Goal: Information Seeking & Learning: Learn about a topic

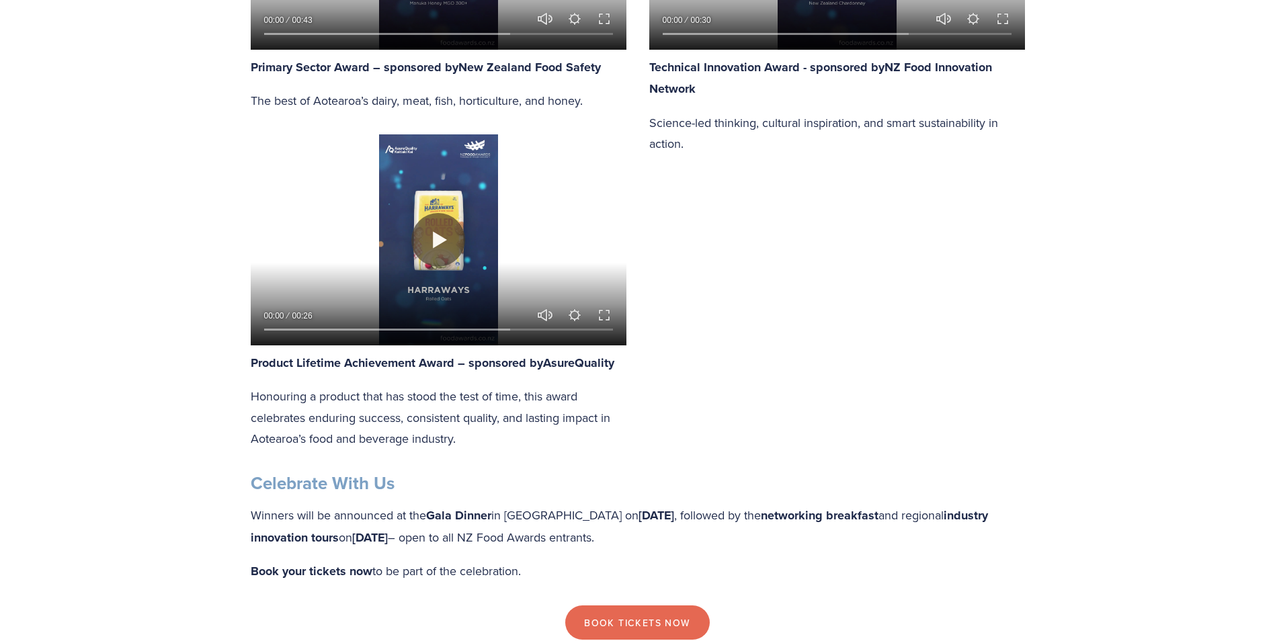
scroll to position [2286, 0]
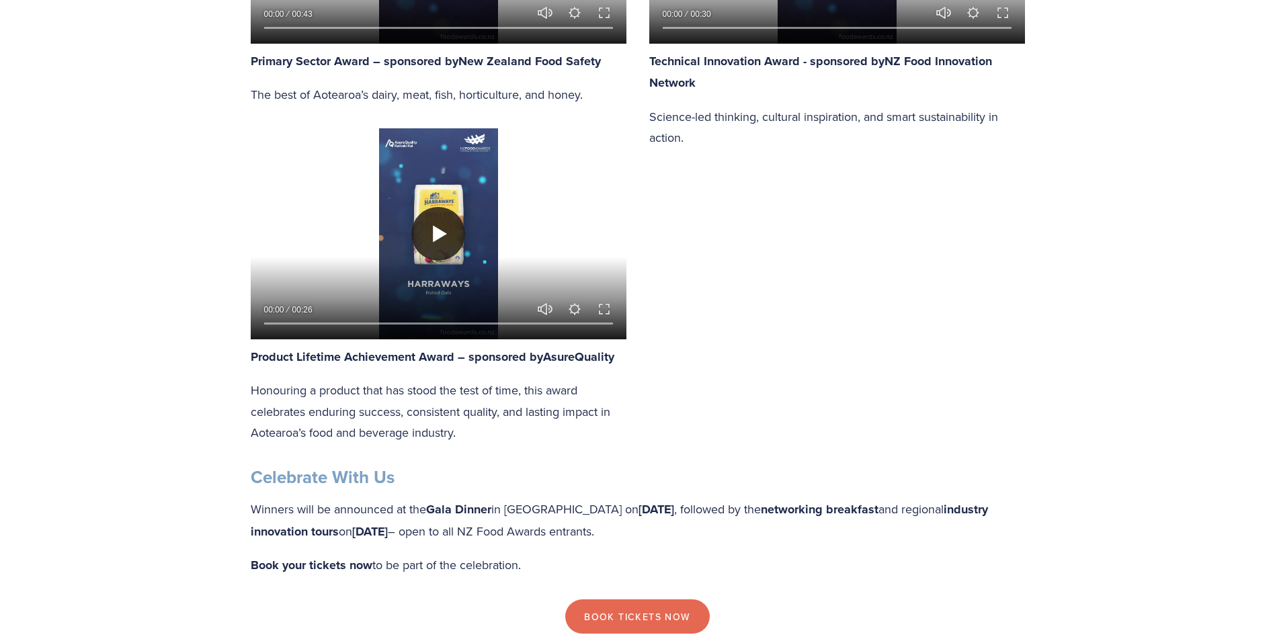
click at [444, 225] on button "Play" at bounding box center [438, 234] width 54 height 54
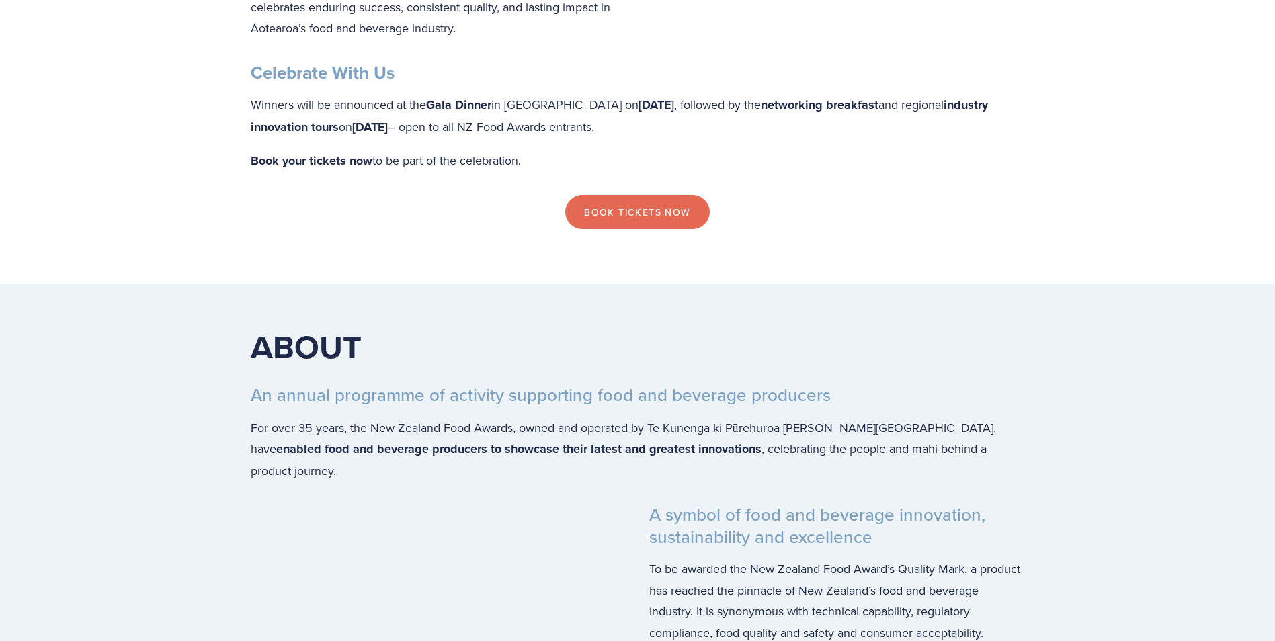
scroll to position [2958, 0]
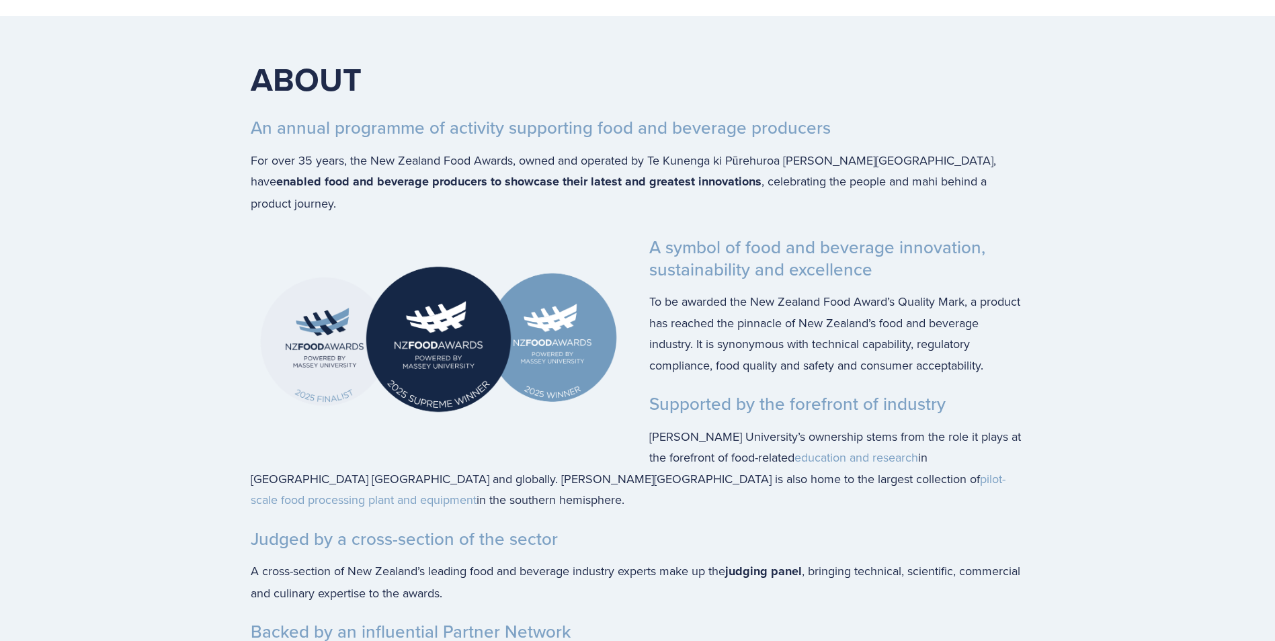
type input "100"
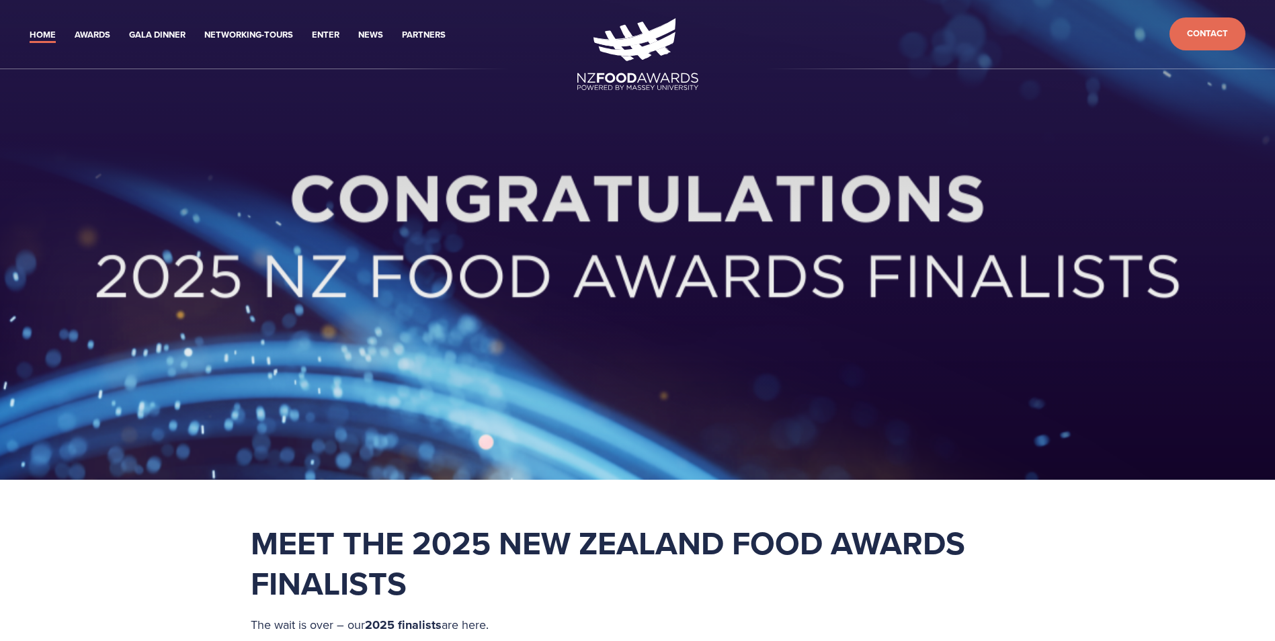
scroll to position [0, 0]
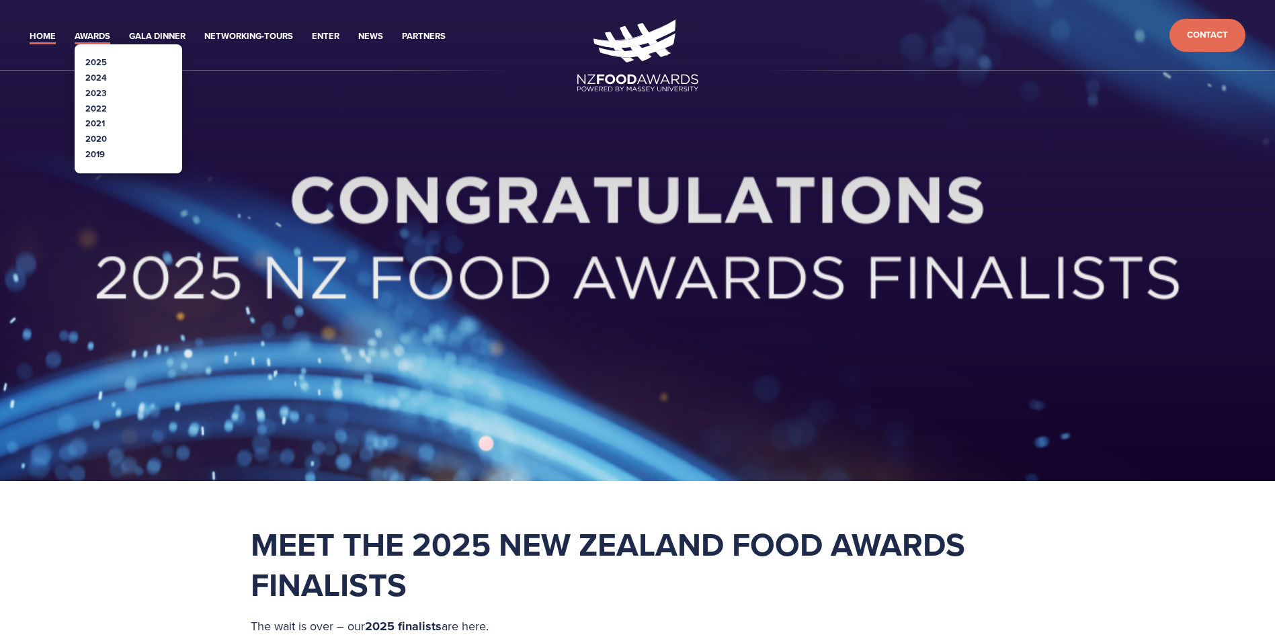
click at [96, 32] on link "Awards" at bounding box center [93, 36] width 36 height 15
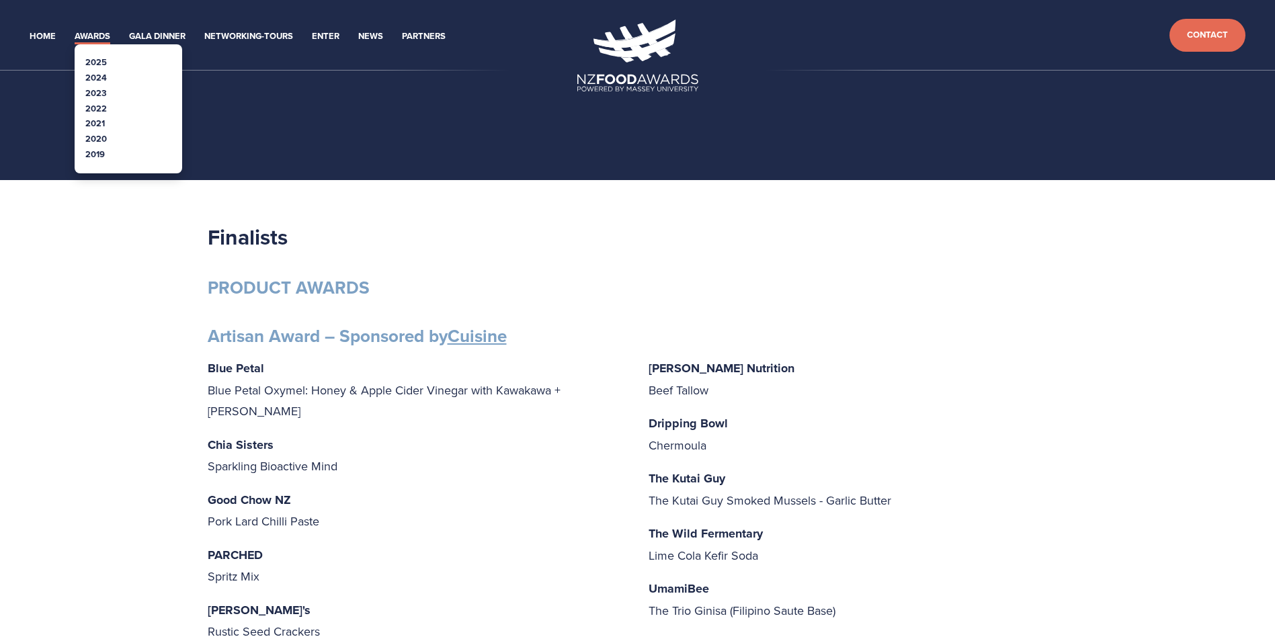
click at [98, 75] on link "2024" at bounding box center [96, 77] width 22 height 13
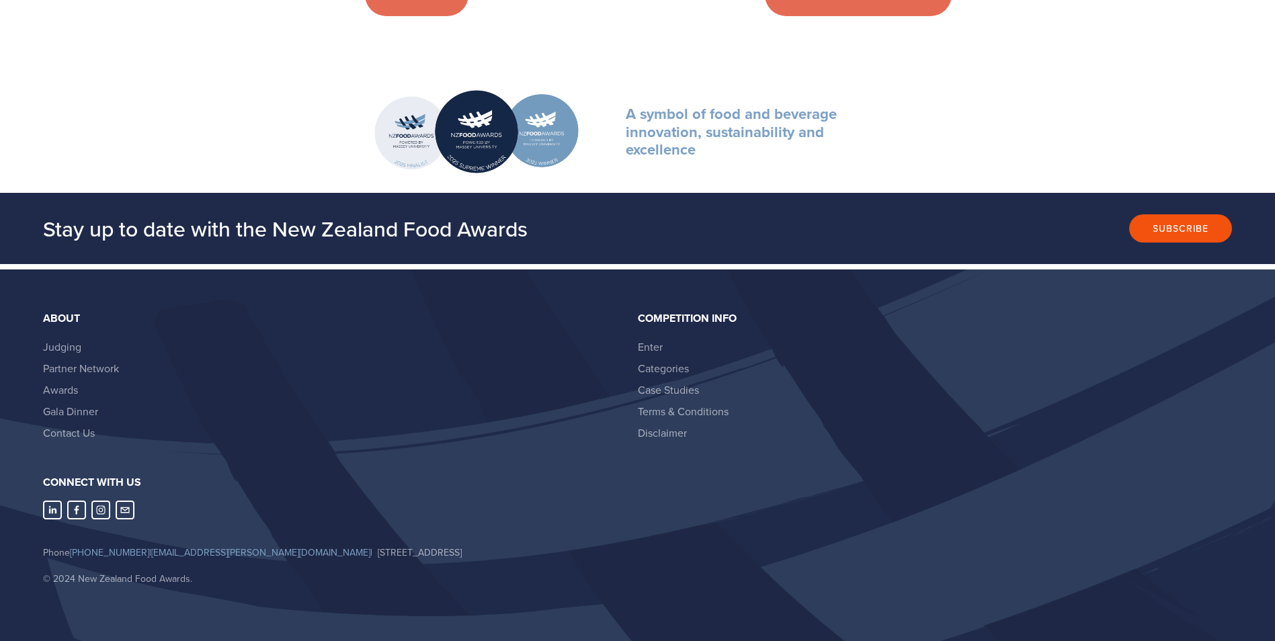
scroll to position [5883, 0]
click at [92, 509] on use "Instagram" at bounding box center [100, 510] width 19 height 19
click at [50, 506] on icon "LinkedIn" at bounding box center [52, 510] width 19 height 19
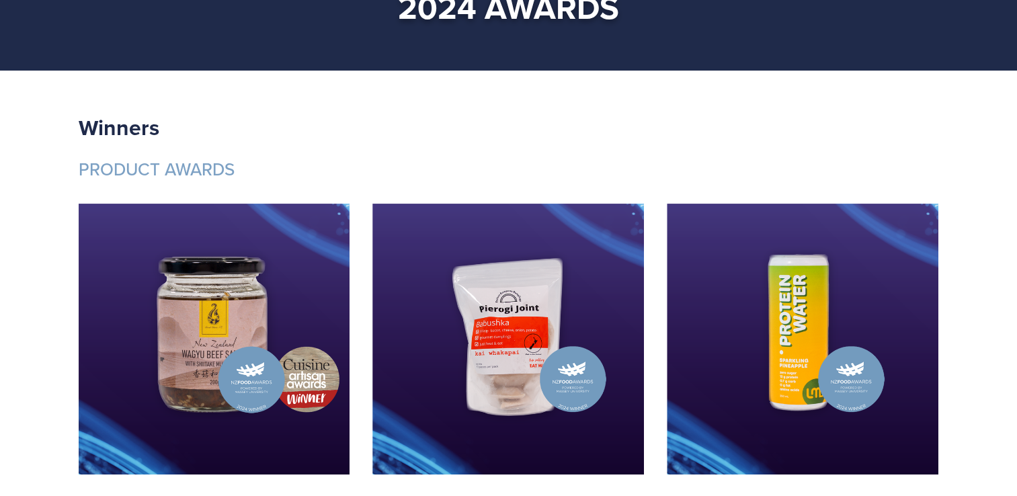
scroll to position [0, 0]
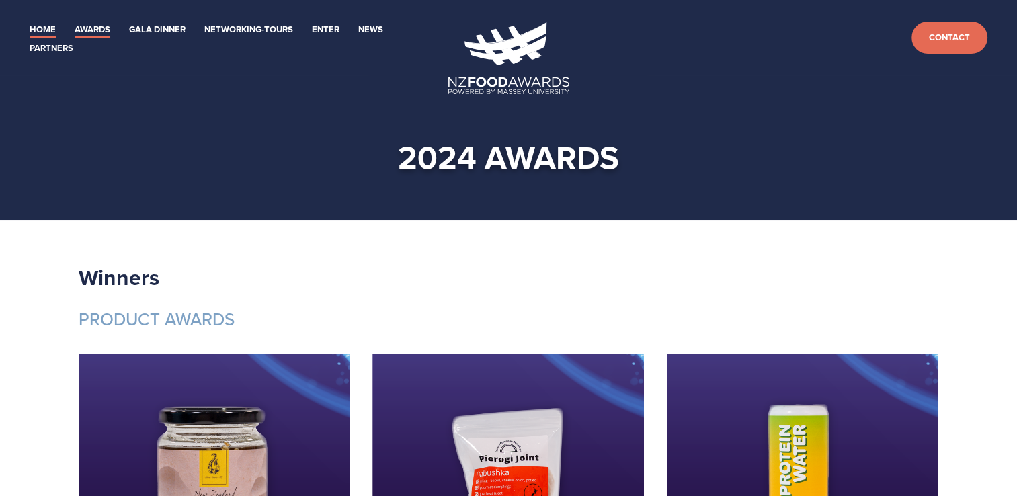
click at [46, 27] on link "Home" at bounding box center [43, 29] width 26 height 15
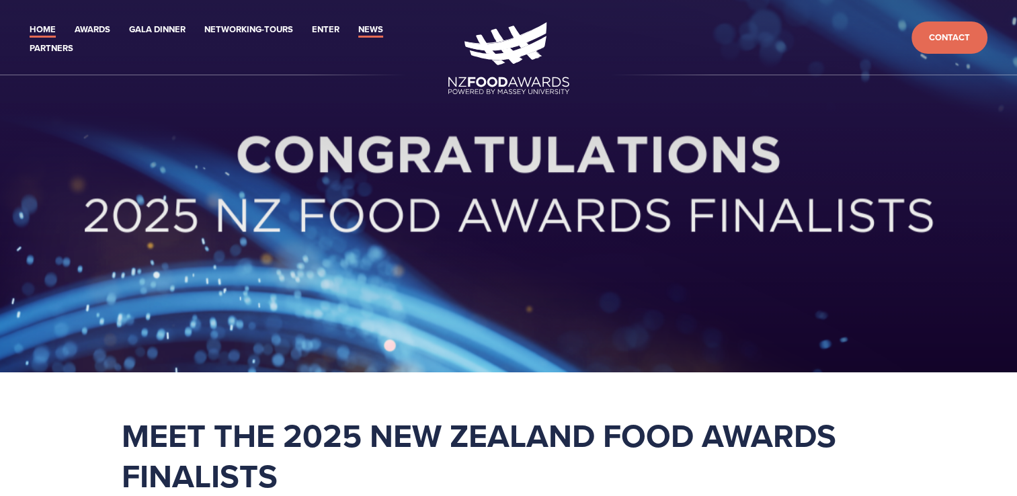
click at [368, 30] on link "News" at bounding box center [370, 29] width 25 height 15
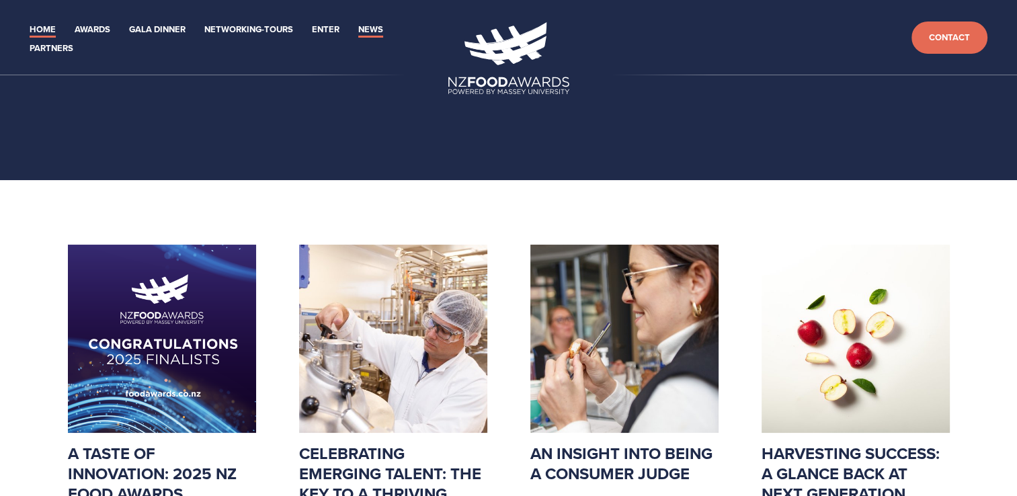
click at [43, 25] on link "Home" at bounding box center [43, 29] width 26 height 15
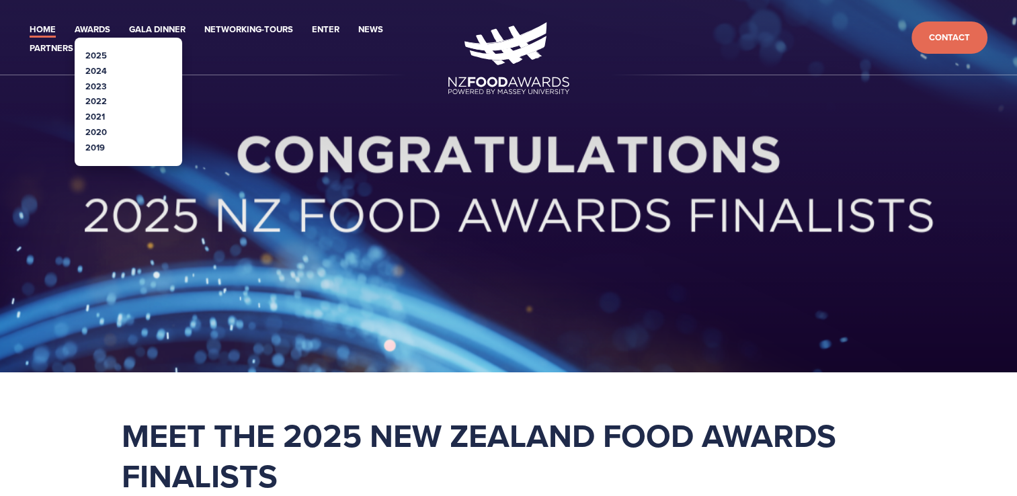
click at [97, 52] on link "2025" at bounding box center [96, 55] width 22 height 13
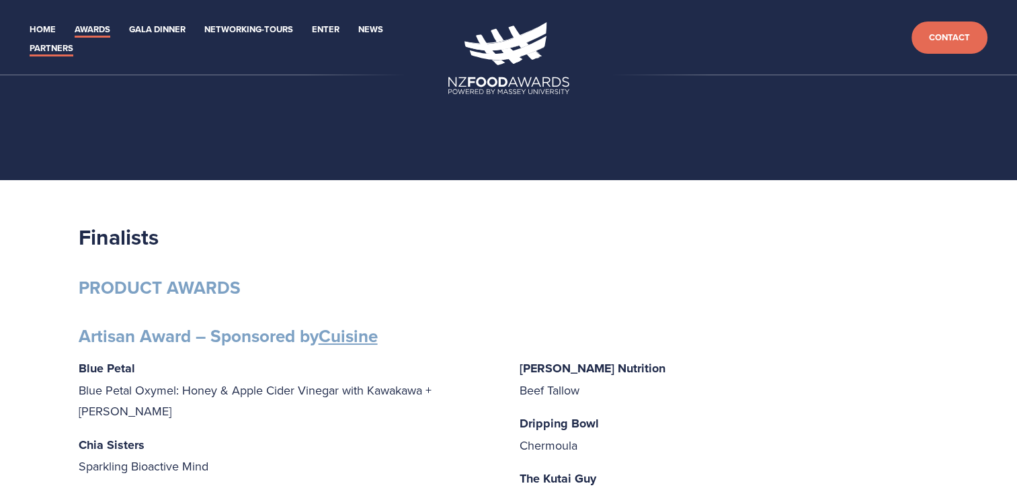
click at [54, 52] on link "Partners" at bounding box center [52, 48] width 44 height 15
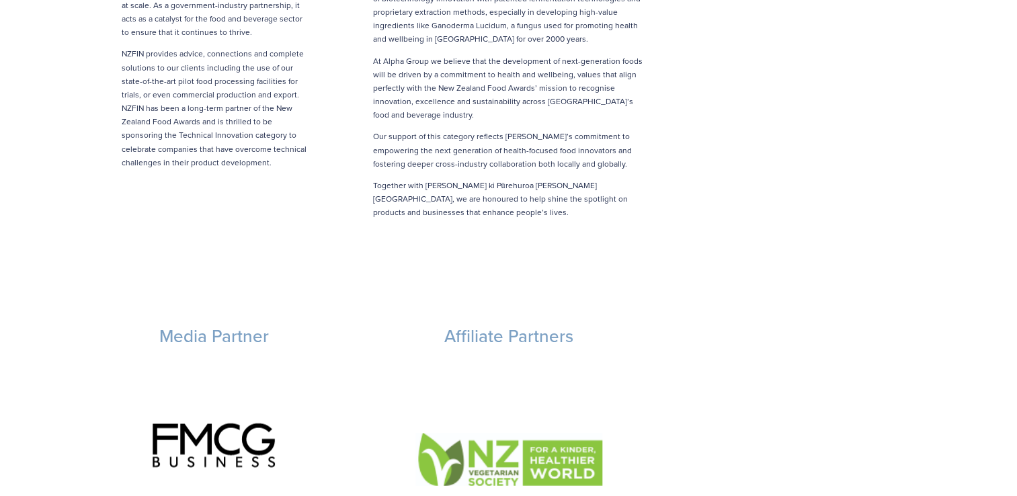
scroll to position [2052, 0]
